Goal: Check status: Check status

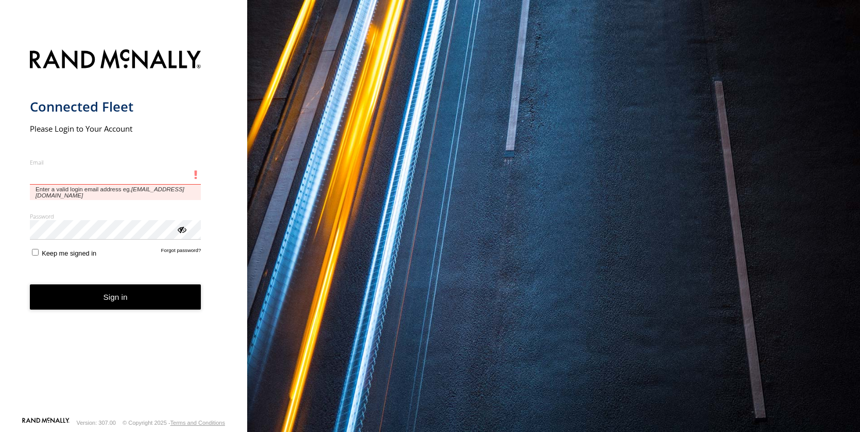
drag, startPoint x: 73, startPoint y: 176, endPoint x: 88, endPoint y: 183, distance: 17.0
click at [73, 176] on input "Email" at bounding box center [115, 175] width 171 height 19
type input "**********"
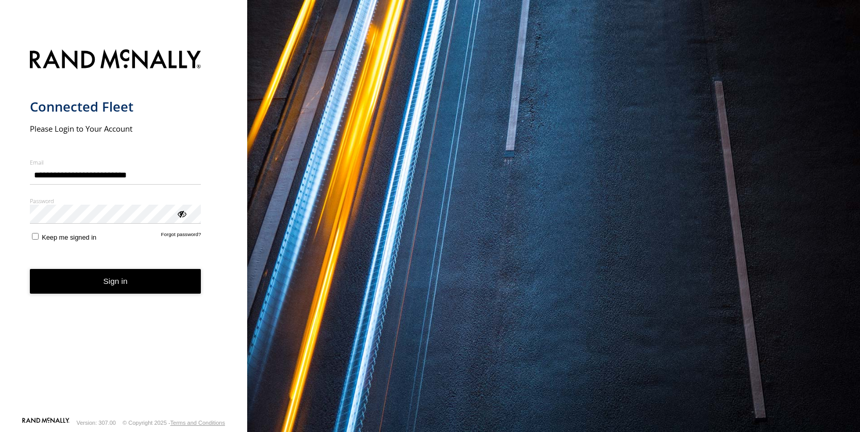
click at [112, 282] on button "Sign in" at bounding box center [115, 281] width 171 height 25
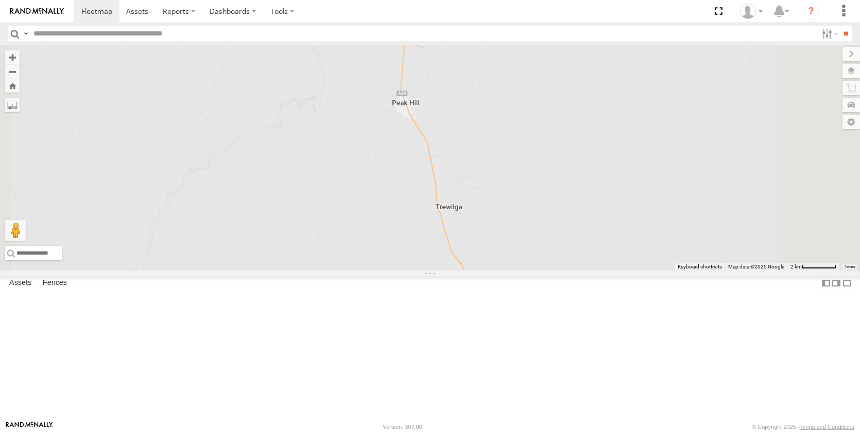
drag, startPoint x: 536, startPoint y: 185, endPoint x: 519, endPoint y: 221, distance: 39.8
click at [523, 254] on div "Darcy Furnell - NEW ute Matt Harding Matt Rose Sam Holcroft Christian Furnari K…" at bounding box center [430, 158] width 860 height 226
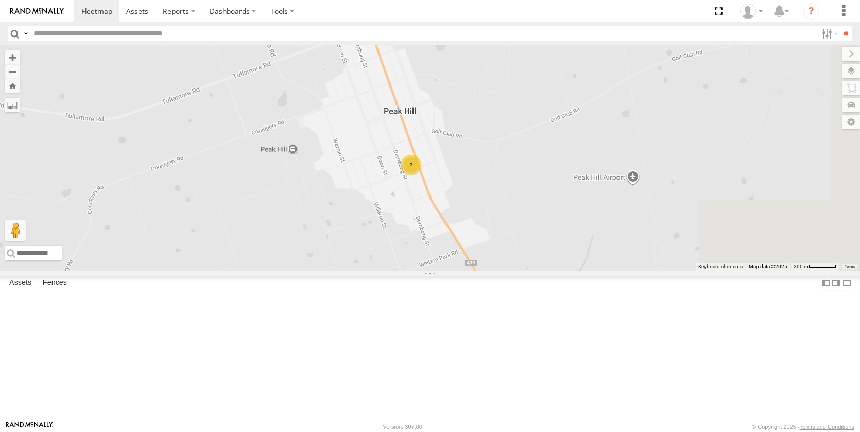
drag, startPoint x: 559, startPoint y: 171, endPoint x: 507, endPoint y: 247, distance: 91.4
click at [458, 245] on div "Darcy Furnell - NEW ute Matt Harding Matt Rose Sam Holcroft Christian Furnari K…" at bounding box center [430, 158] width 860 height 226
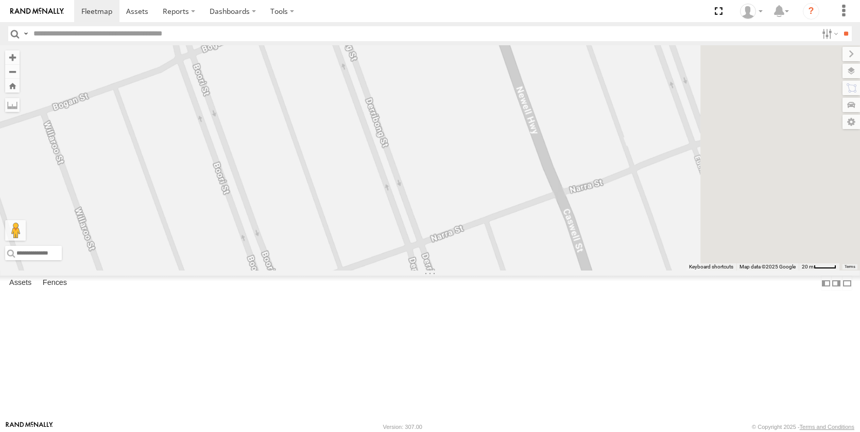
drag, startPoint x: 578, startPoint y: 235, endPoint x: 472, endPoint y: 268, distance: 110.4
click at [465, 269] on div "Darcy Furnell - NEW ute Matt Harding Matt Rose Sam Holcroft Christian Furnari K…" at bounding box center [430, 158] width 860 height 226
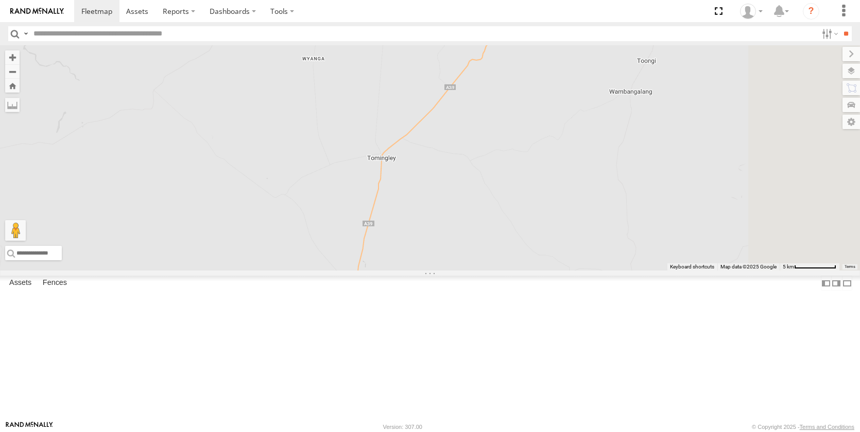
drag, startPoint x: 672, startPoint y: 187, endPoint x: 539, endPoint y: 319, distance: 187.9
click at [519, 271] on div "Darcy Furnell - NEW ute Matt Harding Matt Rose Sam Holcroft Christian Furnari K…" at bounding box center [430, 158] width 860 height 226
drag, startPoint x: 657, startPoint y: 107, endPoint x: 466, endPoint y: 315, distance: 282.4
click at [466, 271] on div "Darcy Furnell - NEW ute Matt Harding Matt Rose Sam Holcroft Christian Furnari K…" at bounding box center [430, 158] width 860 height 226
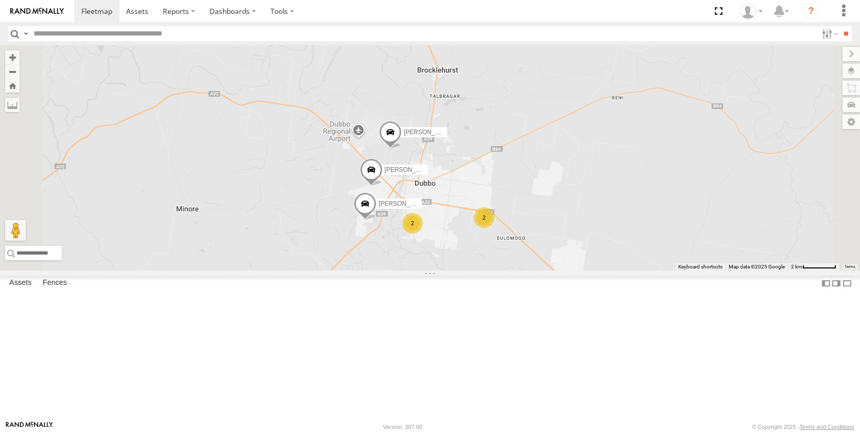
drag, startPoint x: 598, startPoint y: 192, endPoint x: 516, endPoint y: 250, distance: 100.4
click at [526, 271] on div "Darcy Furnell - NEW ute Matt Harding Matt Rose Sam Holcroft Christian Furnari K…" at bounding box center [430, 158] width 860 height 226
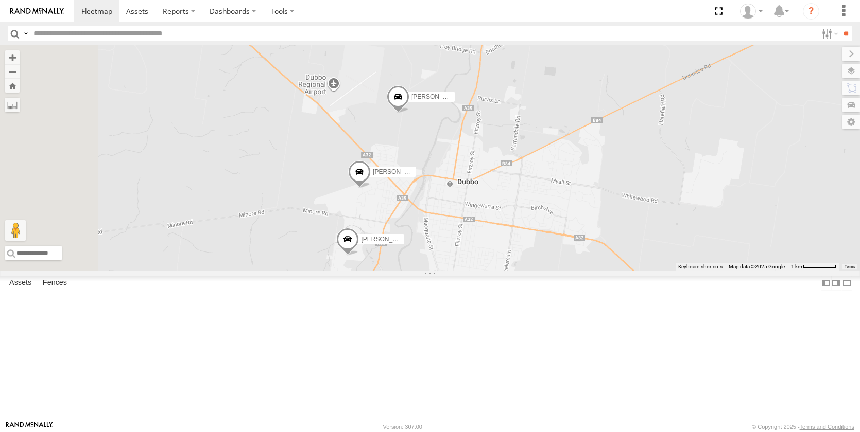
drag, startPoint x: 535, startPoint y: 362, endPoint x: 566, endPoint y: 207, distance: 157.4
click at [567, 209] on div "Darcy Furnell - NEW ute Matt Harding Matt Rose Sam Holcroft Christian Furnari K…" at bounding box center [430, 158] width 860 height 226
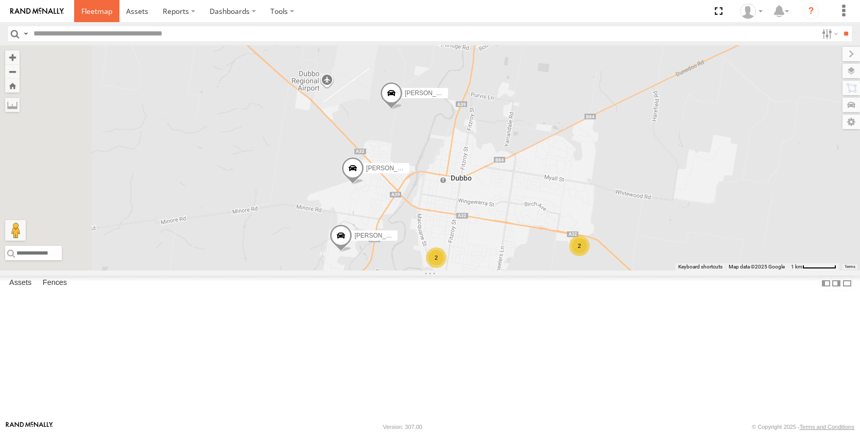
click at [89, 11] on span at bounding box center [96, 11] width 31 height 10
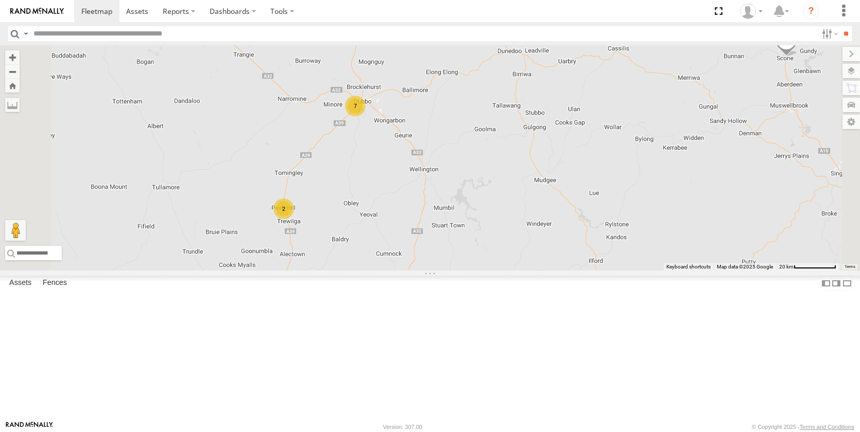
drag, startPoint x: 523, startPoint y: 146, endPoint x: 502, endPoint y: 235, distance: 91.0
click at [502, 235] on div "[PERSON_NAME] - NEW ute [PERSON_NAME] [PERSON_NAME] [PERSON_NAME] [PERSON_NAME]…" at bounding box center [430, 158] width 860 height 226
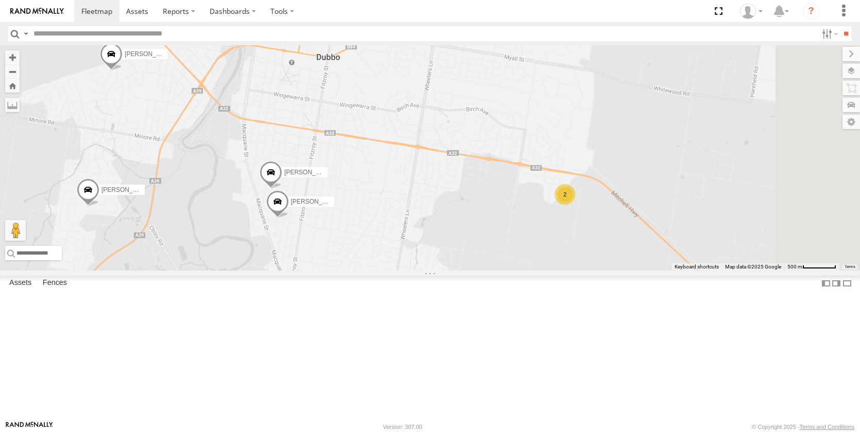
drag, startPoint x: 634, startPoint y: 109, endPoint x: 477, endPoint y: 197, distance: 179.6
click at [477, 197] on div "[PERSON_NAME] - NEW ute [PERSON_NAME] [PERSON_NAME] [PERSON_NAME] [PERSON_NAME]…" at bounding box center [430, 158] width 860 height 226
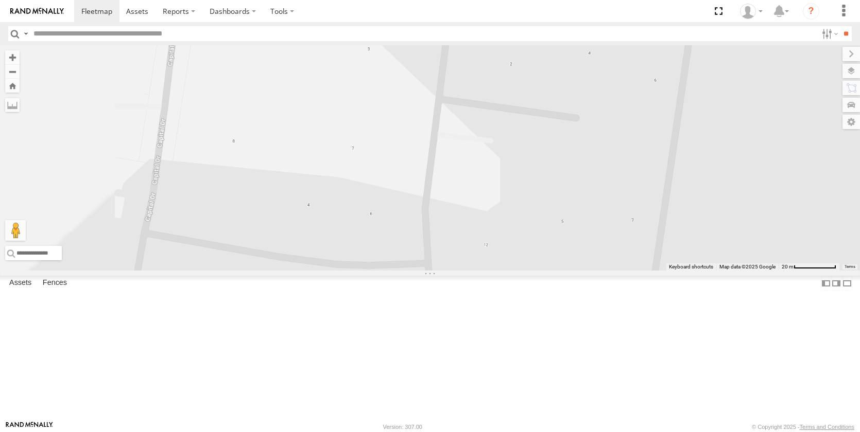
drag, startPoint x: 598, startPoint y: 243, endPoint x: 716, endPoint y: 372, distance: 174.9
click at [722, 271] on div "[PERSON_NAME] - NEW ute [PERSON_NAME] [PERSON_NAME] [PERSON_NAME] [PERSON_NAME]…" at bounding box center [430, 158] width 860 height 226
